Goal: Task Accomplishment & Management: Manage account settings

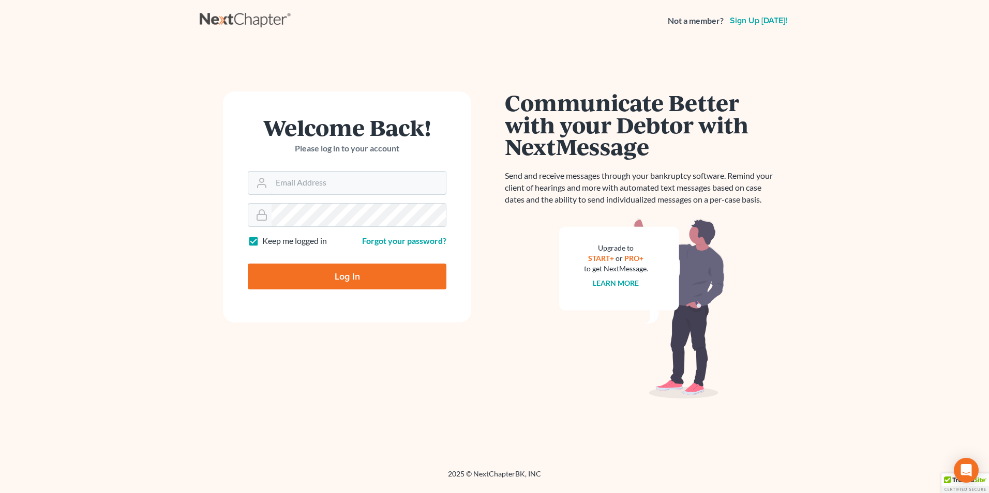
type input "[PERSON_NAME][EMAIL_ADDRESS][PERSON_NAME][DOMAIN_NAME]"
click at [339, 276] on input "Log In" at bounding box center [347, 277] width 199 height 26
type input "Thinking..."
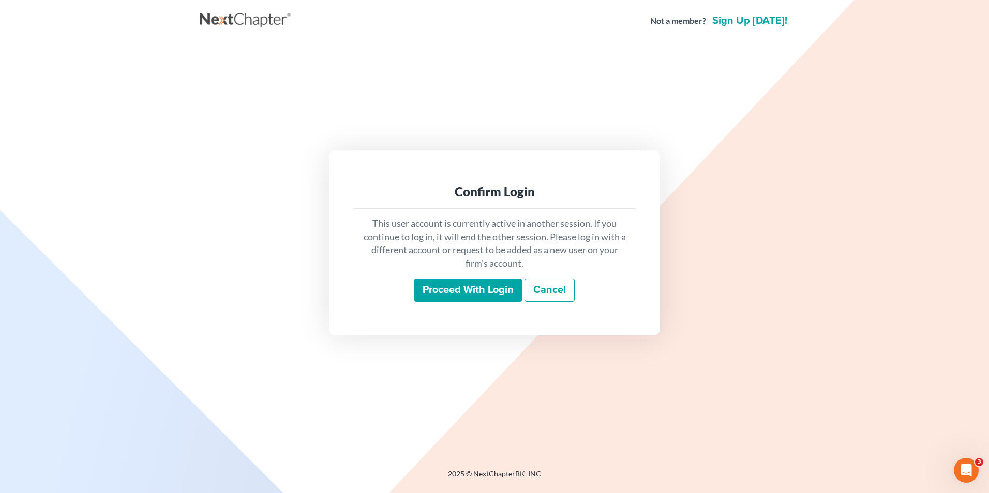
click at [462, 289] on input "Proceed with login" at bounding box center [468, 291] width 108 height 24
